Goal: Task Accomplishment & Management: Manage account settings

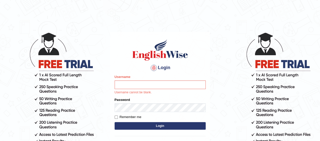
click at [189, 34] on div "Login Please fix the following errors: Username Username cannot be blank. Passw…" at bounding box center [160, 98] width 100 height 132
